Goal: Task Accomplishment & Management: Manage account settings

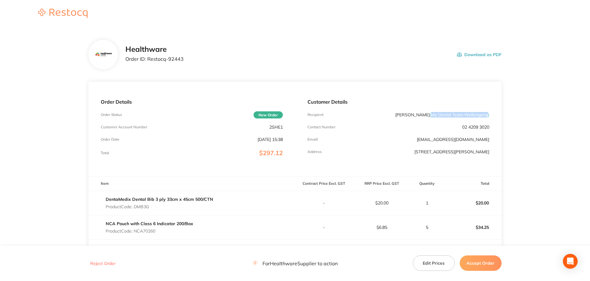
drag, startPoint x: 431, startPoint y: 114, endPoint x: 487, endPoint y: 114, distance: 56.4
click at [487, 114] on span "( My Dental Team Wollongong )" at bounding box center [459, 115] width 59 height 6
copy span "My Dental Team Wollongong"
drag, startPoint x: 183, startPoint y: 59, endPoint x: 148, endPoint y: 63, distance: 35.9
click at [148, 63] on div "Healthware Order ID: Restocq- 92443 Download as PDF" at bounding box center [313, 54] width 376 height 19
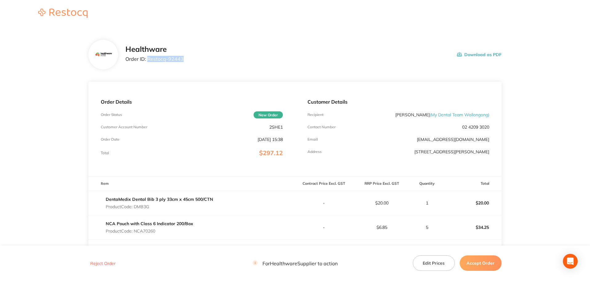
copy p "Restocq- 92443"
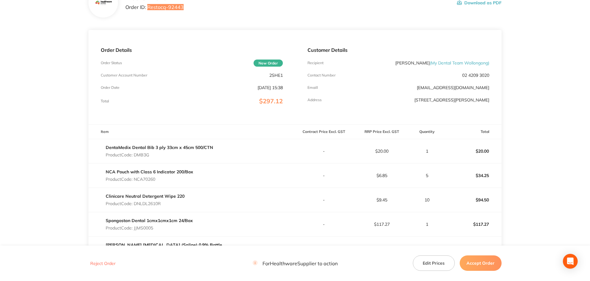
scroll to position [62, 0]
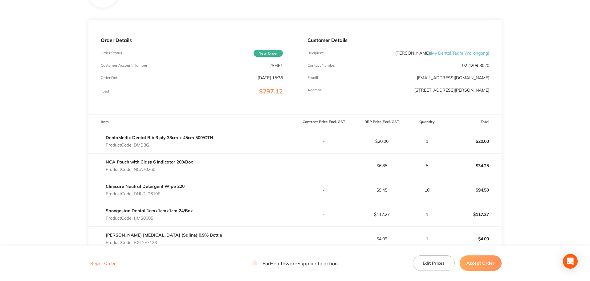
click at [146, 144] on p "Product Code: DMB3G" at bounding box center [159, 144] width 107 height 5
copy p "DMB3G"
click at [146, 168] on p "Product Code: NCA70260" at bounding box center [149, 169] width 87 height 5
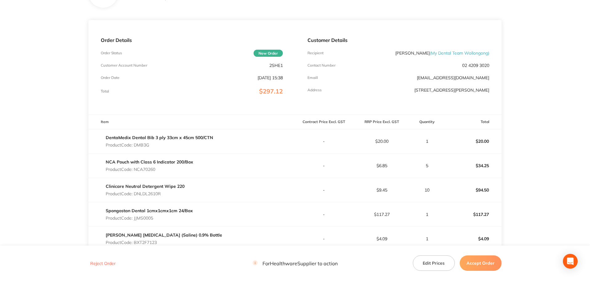
click at [157, 195] on p "Product Code: DNLDL2610R" at bounding box center [145, 193] width 79 height 5
copy p "DNLDL2610R"
click at [139, 217] on p "Product Code: JJMS0005" at bounding box center [149, 217] width 87 height 5
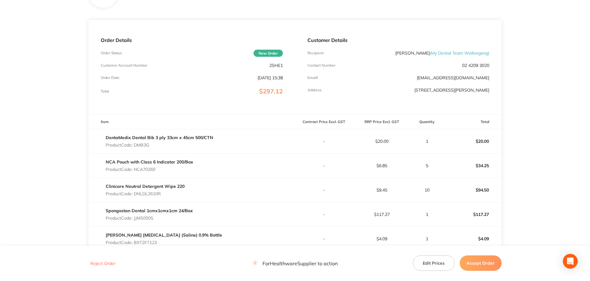
copy p "JJMS0005"
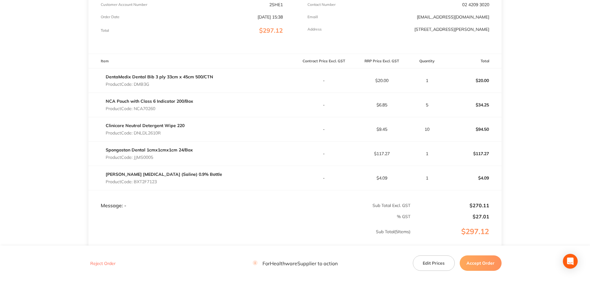
scroll to position [123, 0]
click at [148, 180] on p "Product Code: BXT2F7123" at bounding box center [164, 180] width 116 height 5
copy p "BXT2F7123"
click at [476, 263] on button "Accept Order" at bounding box center [481, 262] width 42 height 15
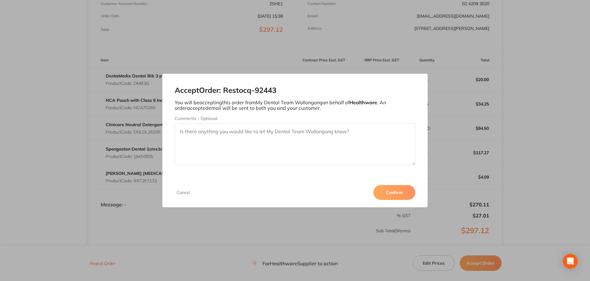
click at [399, 196] on button "Confirm" at bounding box center [394, 192] width 42 height 15
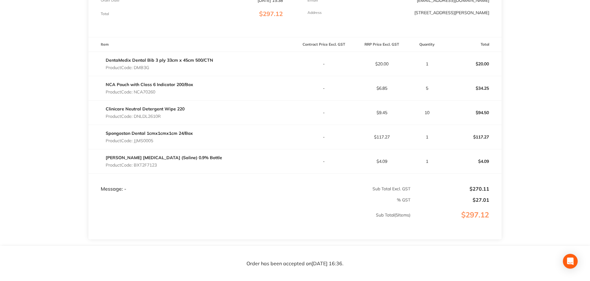
scroll to position [154, 0]
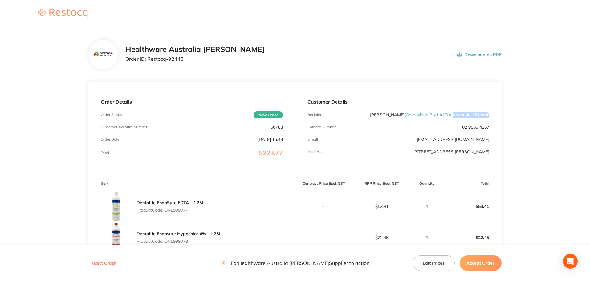
drag, startPoint x: 451, startPoint y: 115, endPoint x: 488, endPoint y: 114, distance: 36.4
click at [488, 114] on span "( Garadyigan Pty Ltd T/A Annandale Dental )" at bounding box center [446, 115] width 85 height 6
copy span "Annandale Dental"
drag, startPoint x: 182, startPoint y: 59, endPoint x: 147, endPoint y: 62, distance: 35.2
click at [147, 62] on p "Order ID: Restocq- 92448" at bounding box center [194, 59] width 139 height 6
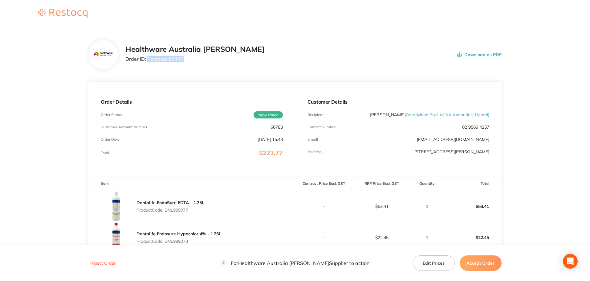
copy p "Restocq- 92448"
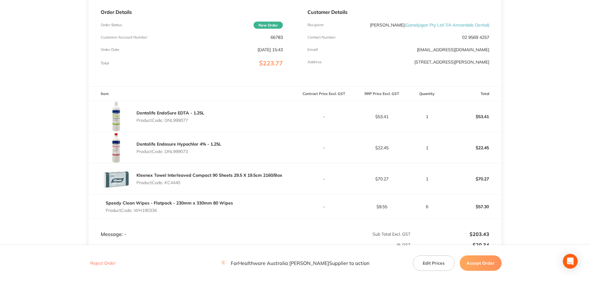
scroll to position [92, 0]
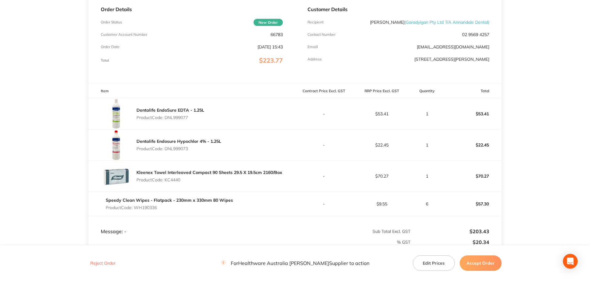
click at [185, 118] on p "Product Code: DNL999077" at bounding box center [170, 117] width 68 height 5
copy p "DNL999077"
click at [176, 150] on p "Product Code: DNL999073" at bounding box center [178, 148] width 85 height 5
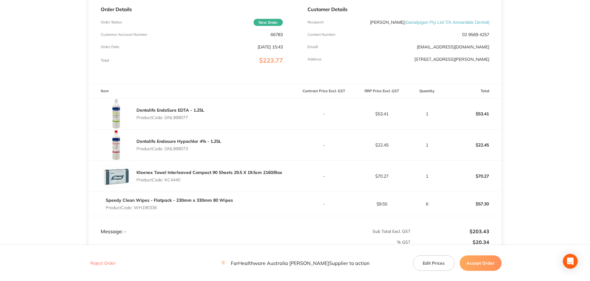
copy p "DNL999073"
click at [176, 179] on p "Product Code: KC4440" at bounding box center [209, 179] width 146 height 5
copy p "KC4440"
click at [153, 205] on p "Product Code: WH190336" at bounding box center [169, 207] width 127 height 5
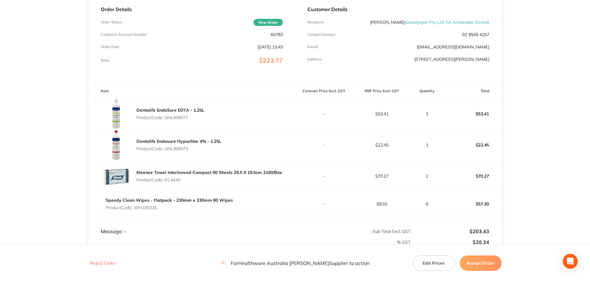
click at [153, 205] on p "Product Code: WH190336" at bounding box center [169, 207] width 127 height 5
copy p "WH190336"
drag, startPoint x: 485, startPoint y: 265, endPoint x: 479, endPoint y: 261, distance: 6.8
click at [485, 265] on button "Accept Order" at bounding box center [481, 262] width 42 height 15
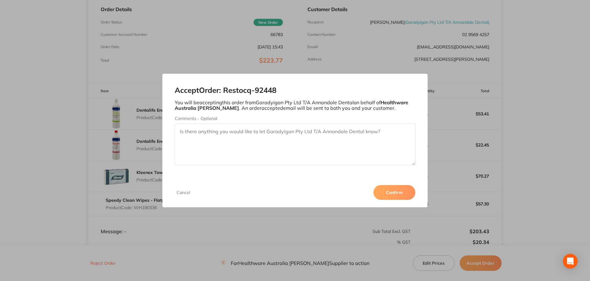
click at [387, 193] on button "Confirm" at bounding box center [394, 192] width 42 height 15
